Goal: Information Seeking & Learning: Learn about a topic

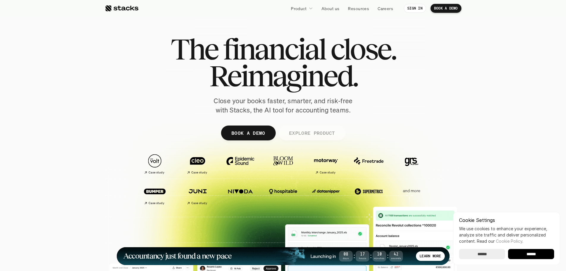
click at [313, 134] on p "EXPLORE PRODUCT" at bounding box center [312, 132] width 46 height 9
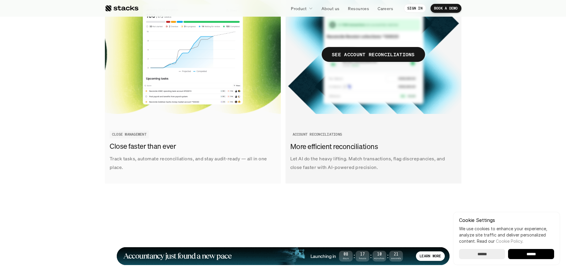
scroll to position [733, 0]
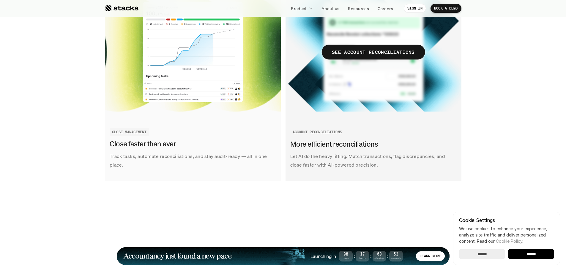
click at [316, 143] on h3 "More efficient reconciliations" at bounding box center [372, 144] width 164 height 10
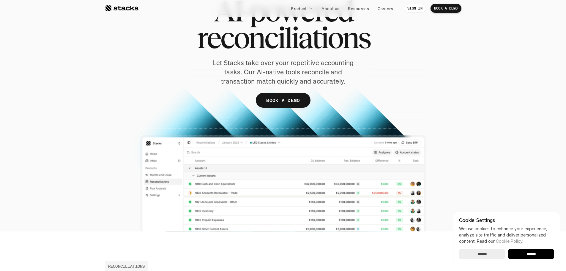
scroll to position [59, 0]
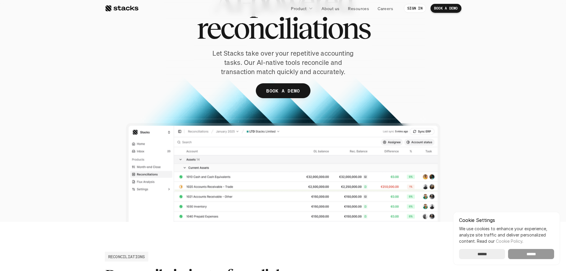
click at [524, 256] on input "******" at bounding box center [531, 254] width 46 height 10
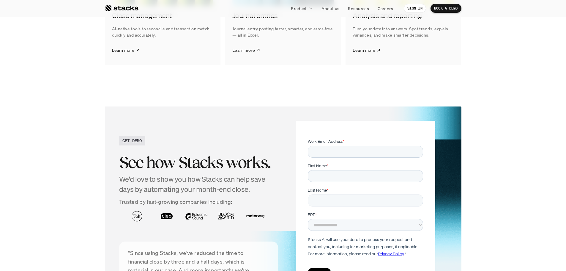
scroll to position [1189, 0]
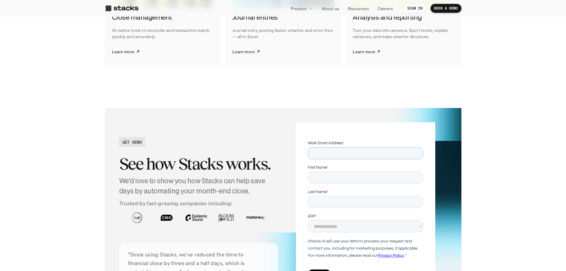
click at [322, 150] on input "Work Email Address *" at bounding box center [365, 153] width 115 height 12
click at [302, 133] on div at bounding box center [365, 221] width 139 height 199
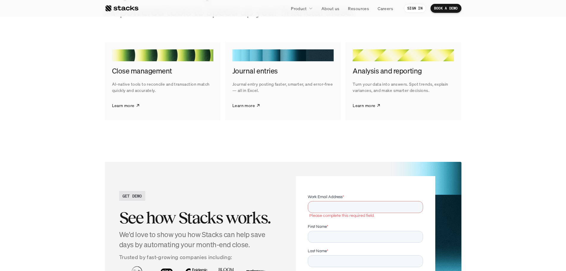
scroll to position [1070, 0]
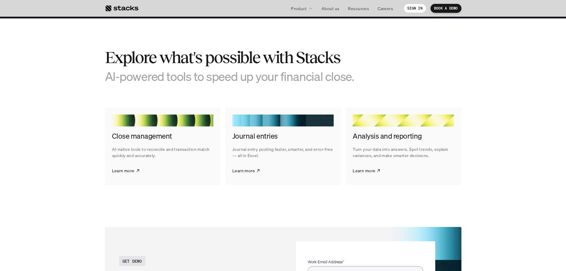
click at [441, 68] on div "Explore what's possible with Stacks AI-powered tools to speed up your financial…" at bounding box center [283, 65] width 357 height 35
